Goal: Find specific page/section: Find specific page/section

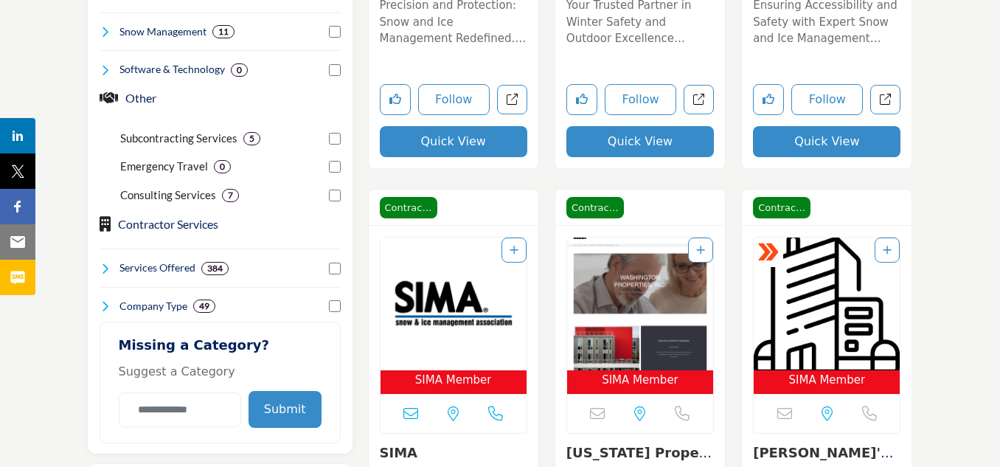
scroll to position [746, 0]
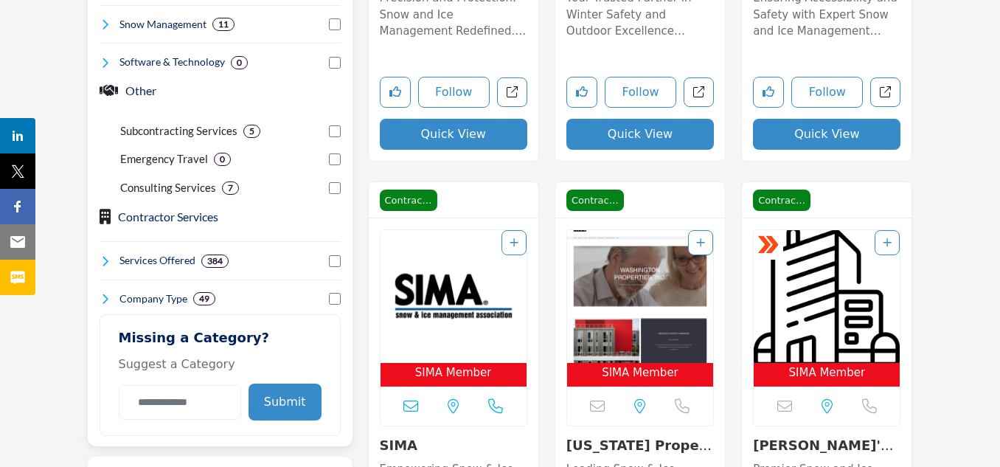
click at [103, 257] on icon at bounding box center [106, 261] width 12 height 12
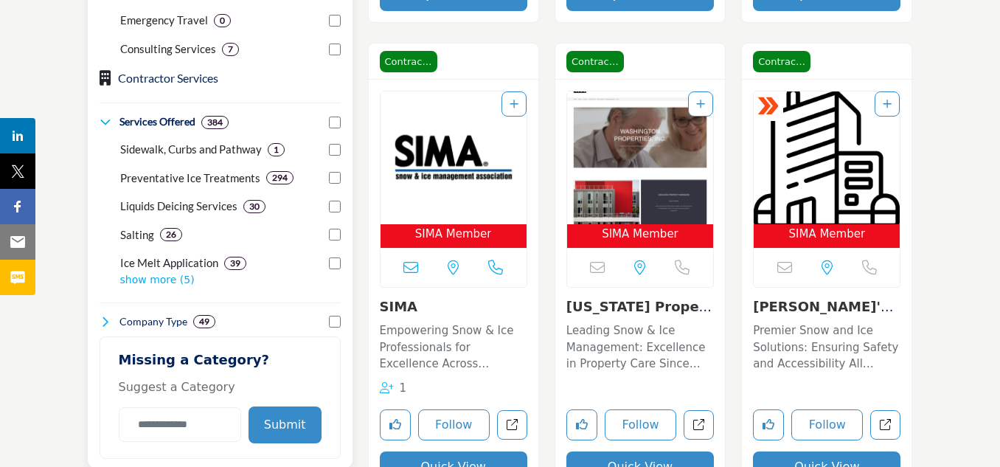
scroll to position [894, 0]
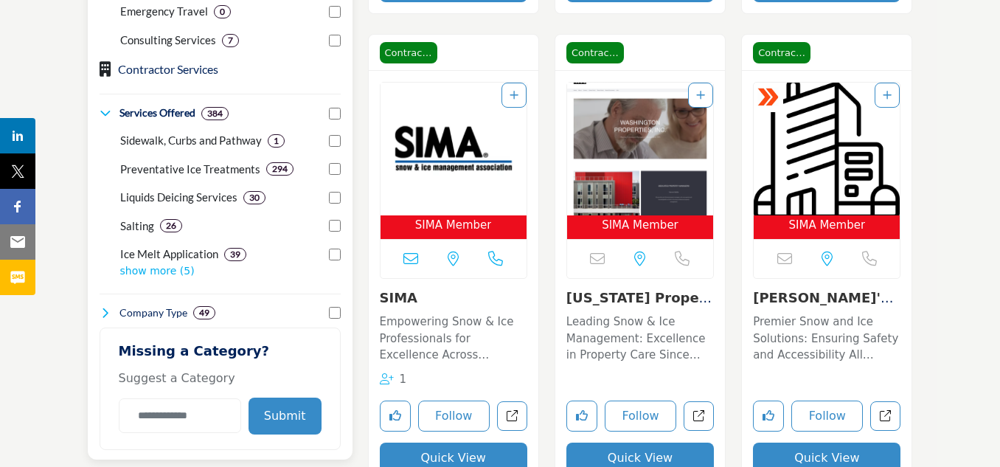
click at [146, 271] on p "show more (5)" at bounding box center [230, 270] width 221 height 15
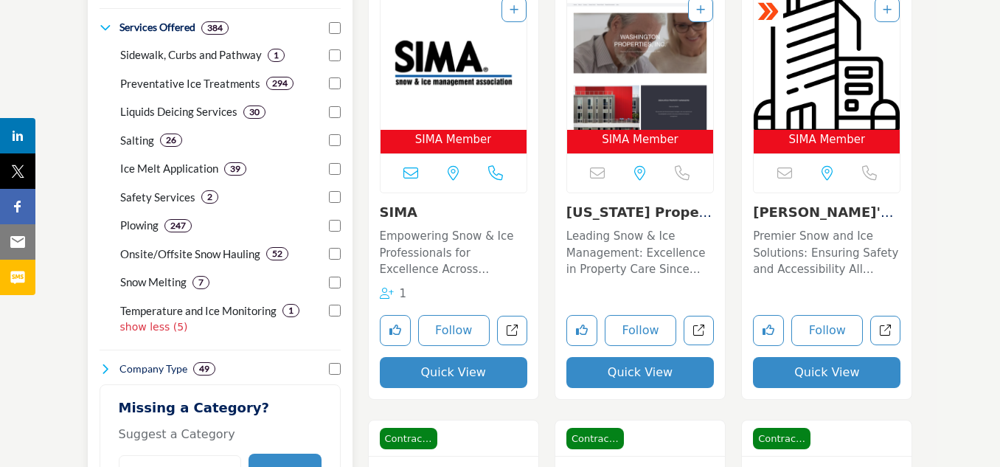
scroll to position [982, 0]
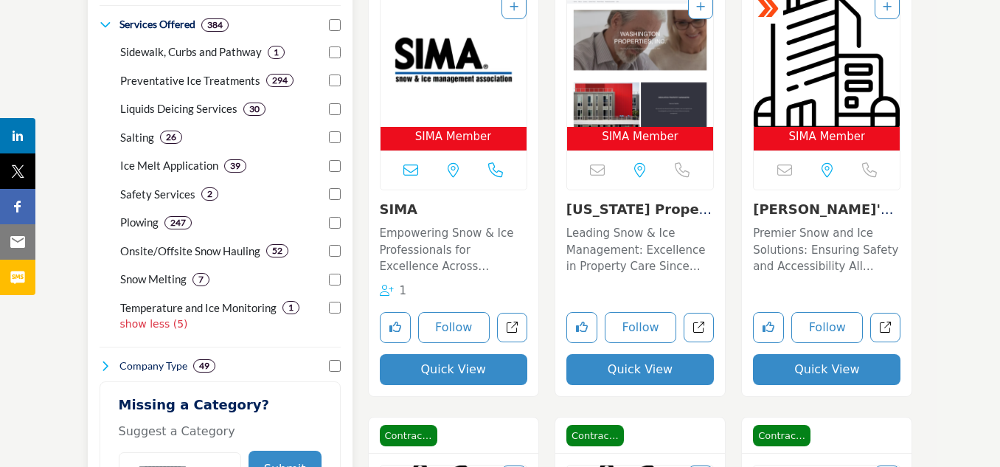
click at [105, 25] on icon at bounding box center [106, 25] width 12 height 12
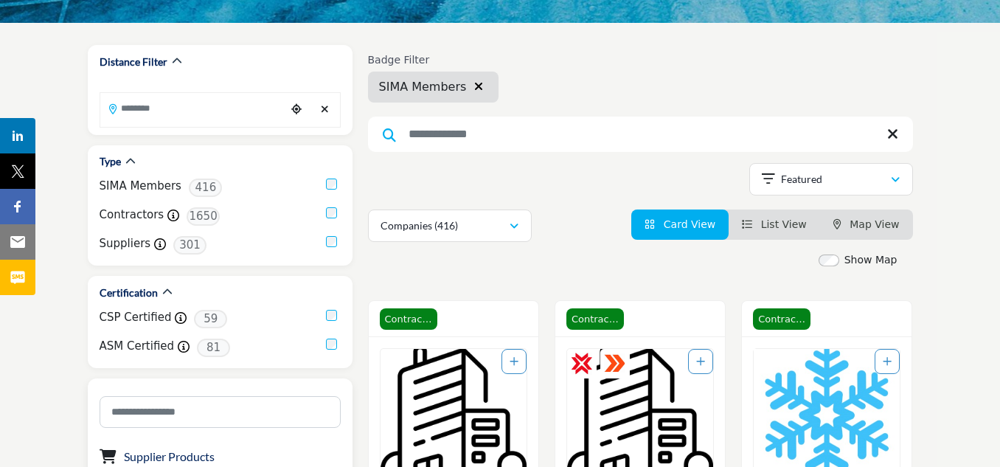
scroll to position [127, 0]
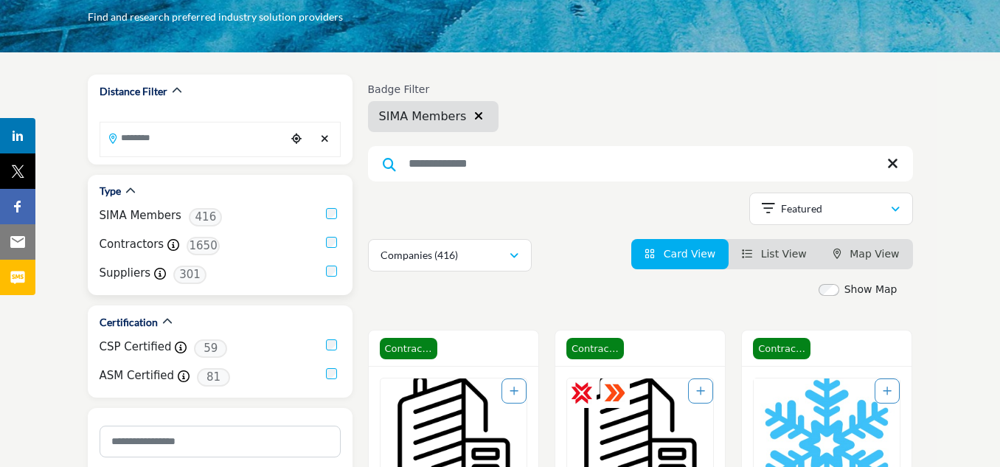
click at [117, 277] on label "Suppliers" at bounding box center [126, 273] width 52 height 17
click at [186, 278] on span "301" at bounding box center [189, 275] width 33 height 18
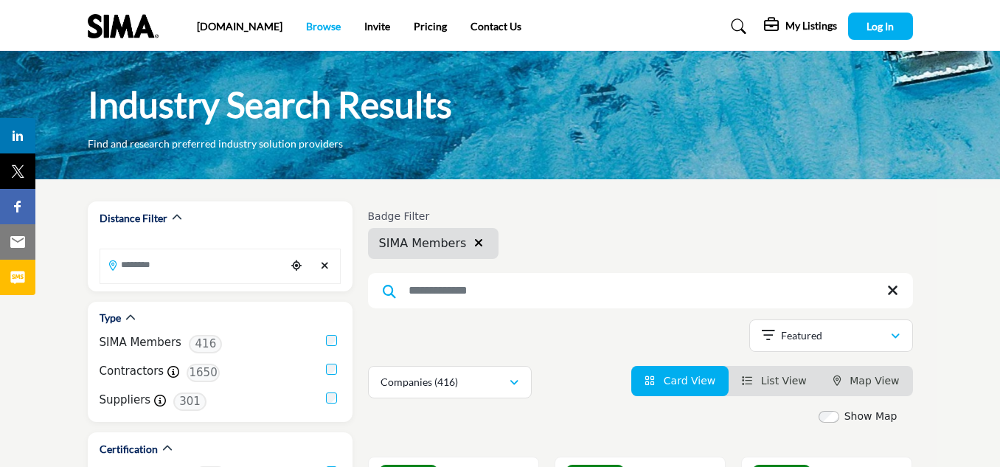
click at [306, 24] on link "Browse" at bounding box center [323, 26] width 35 height 13
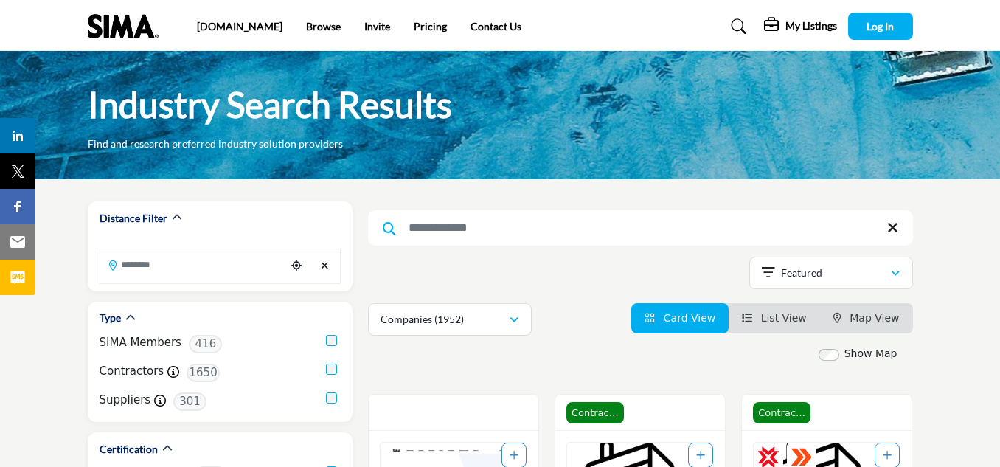
click at [306, 33] on li "Browse" at bounding box center [323, 26] width 35 height 16
click at [306, 27] on link "Browse" at bounding box center [323, 26] width 35 height 13
click at [226, 26] on link "[DOMAIN_NAME]" at bounding box center [240, 26] width 86 height 13
click at [797, 24] on h5 "My Listings" at bounding box center [811, 25] width 52 height 13
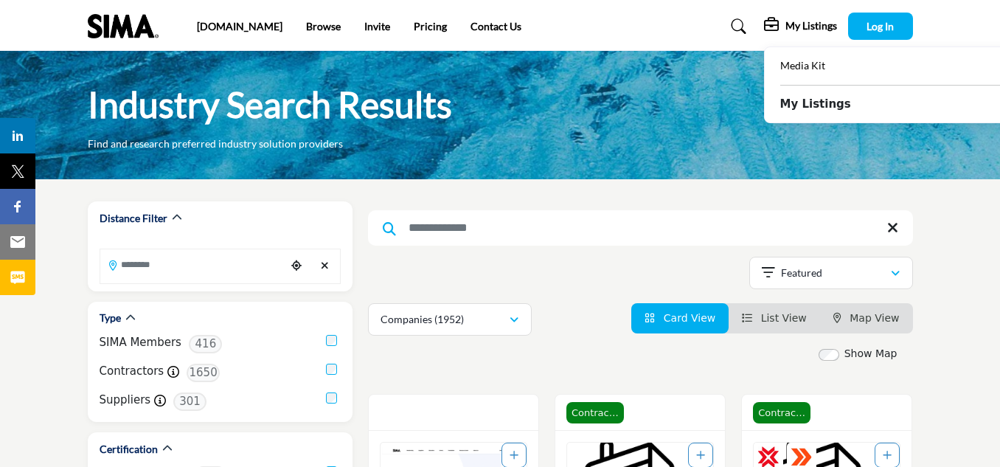
click at [797, 23] on h5 "My Listings" at bounding box center [811, 25] width 52 height 13
